Goal: Task Accomplishment & Management: Complete application form

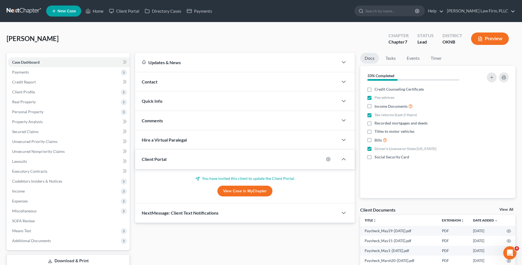
click at [33, 14] on link at bounding box center [24, 11] width 35 height 10
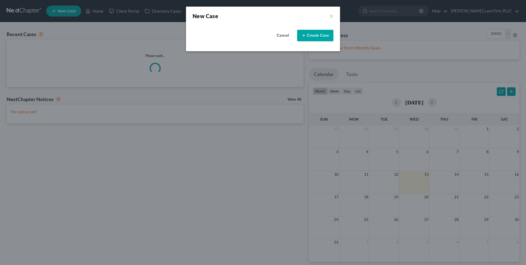
select select "64"
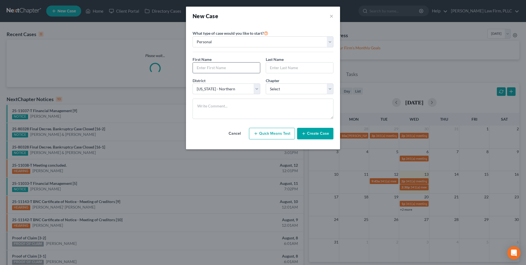
click at [234, 68] on input "text" at bounding box center [226, 67] width 67 height 10
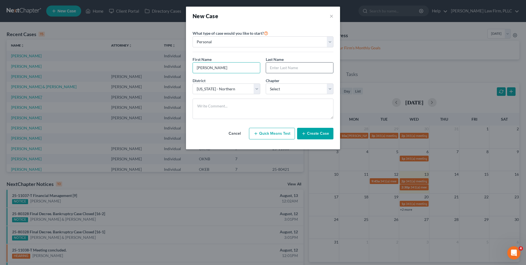
type input "[PERSON_NAME]"
click at [287, 67] on input "text" at bounding box center [299, 67] width 67 height 10
click at [280, 69] on input "M" at bounding box center [299, 67] width 67 height 10
type input "[PERSON_NAME]"
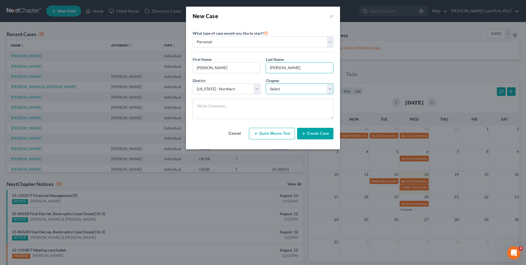
click at [311, 86] on select "Select 7 11 12 13" at bounding box center [300, 88] width 68 height 11
select select "0"
click at [266, 83] on select "Select 7 11 12 13" at bounding box center [300, 88] width 68 height 11
click at [306, 134] on icon "button" at bounding box center [304, 133] width 4 height 4
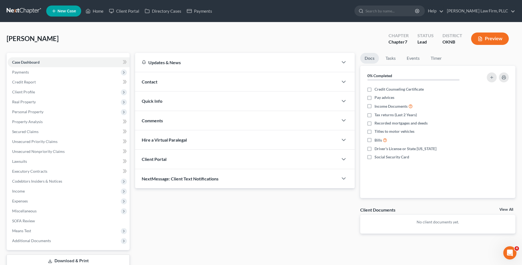
click at [228, 78] on div "Contact" at bounding box center [236, 81] width 203 height 19
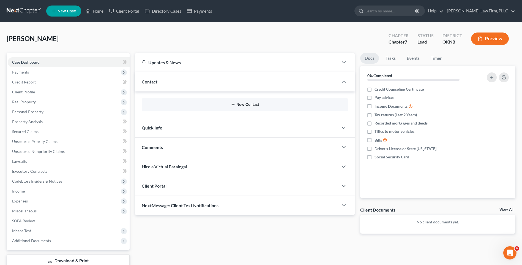
click at [249, 107] on button "New Contact" at bounding box center [245, 104] width 198 height 4
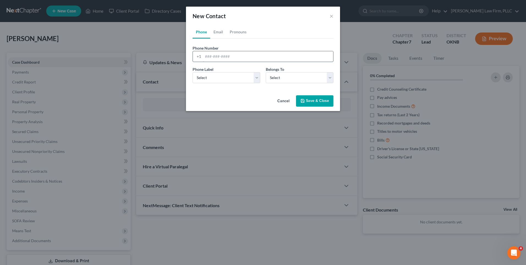
click at [243, 57] on input "tel" at bounding box center [268, 56] width 130 height 10
click at [215, 60] on input "tel" at bounding box center [268, 56] width 130 height 10
paste input "[PHONE_NUMBER]"
type input "[PHONE_NUMBER]"
click at [248, 76] on select "Select Mobile Home Work Other" at bounding box center [227, 77] width 68 height 11
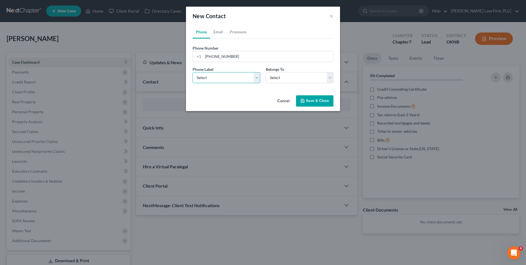
select select "0"
click at [193, 72] on select "Select Mobile Home Work Other" at bounding box center [227, 77] width 68 height 11
click at [277, 80] on select "Select Client Other" at bounding box center [300, 77] width 68 height 11
select select "0"
click at [266, 72] on select "Select Client Other" at bounding box center [300, 77] width 68 height 11
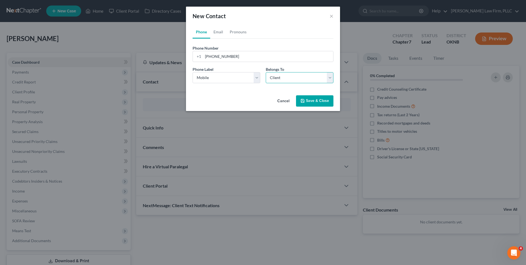
select select "0"
click at [223, 35] on link "Email" at bounding box center [218, 31] width 16 height 13
click at [231, 53] on input "email" at bounding box center [268, 56] width 130 height 10
click at [215, 57] on input "email" at bounding box center [268, 56] width 130 height 10
paste input "[EMAIL_ADDRESS][DOMAIN_NAME]"
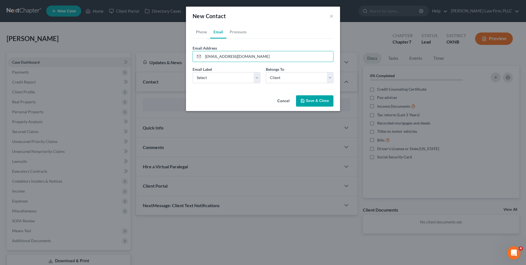
type input "[EMAIL_ADDRESS][DOMAIN_NAME]"
click at [284, 49] on div "Email Address [EMAIL_ADDRESS][DOMAIN_NAME]" at bounding box center [263, 53] width 141 height 17
click at [255, 73] on select "Select Home Work Other" at bounding box center [227, 77] width 68 height 11
select select "0"
click at [193, 72] on select "Select Home Work Other" at bounding box center [227, 77] width 68 height 11
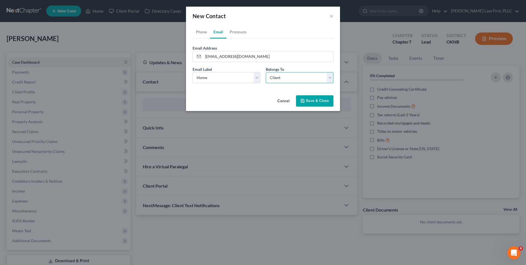
click at [312, 76] on select "Select Client Other" at bounding box center [300, 77] width 68 height 11
click at [266, 72] on select "Select Client Other" at bounding box center [300, 77] width 68 height 11
click at [318, 101] on button "Save & Close" at bounding box center [314, 101] width 37 height 12
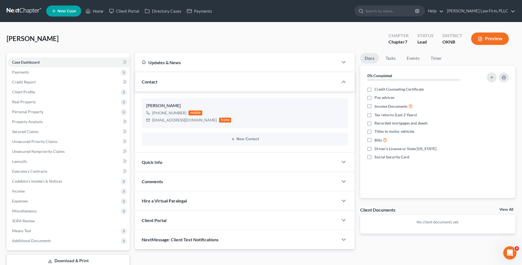
scroll to position [38, 0]
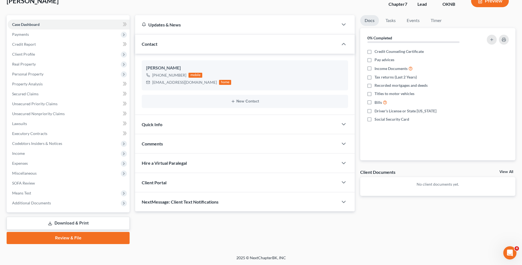
click at [187, 181] on div "Client Portal" at bounding box center [236, 182] width 203 height 19
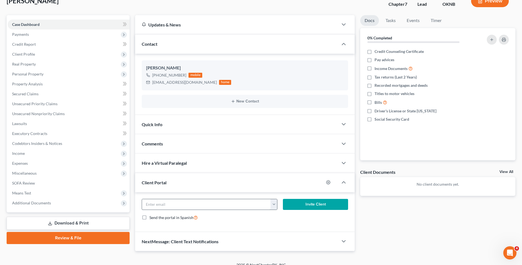
scroll to position [45, 0]
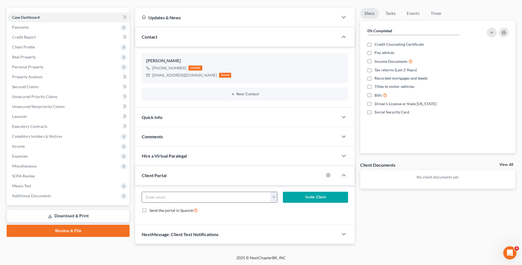
click at [188, 196] on input "email" at bounding box center [206, 197] width 128 height 10
paste input "[EMAIL_ADDRESS][DOMAIN_NAME]"
type input "[EMAIL_ADDRESS][DOMAIN_NAME]"
click at [199, 187] on div "[EMAIL_ADDRESS][DOMAIN_NAME] [EMAIL_ADDRESS][DOMAIN_NAME] Invite Client Send th…" at bounding box center [245, 205] width 220 height 40
click at [232, 210] on div "Send the portal in Spanish" at bounding box center [245, 210] width 206 height 6
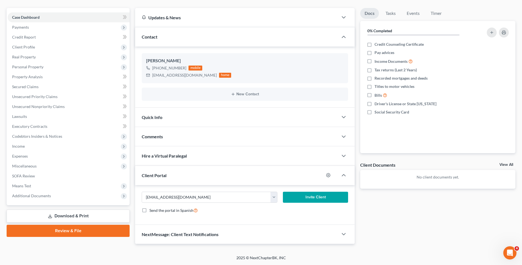
click at [291, 196] on button "Invite Client" at bounding box center [315, 196] width 65 height 11
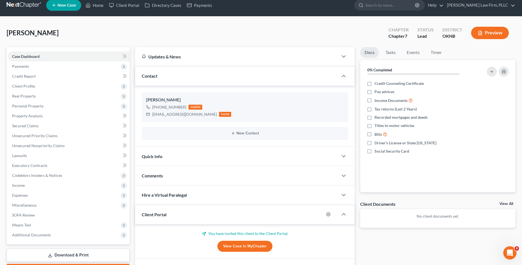
scroll to position [0, 0]
